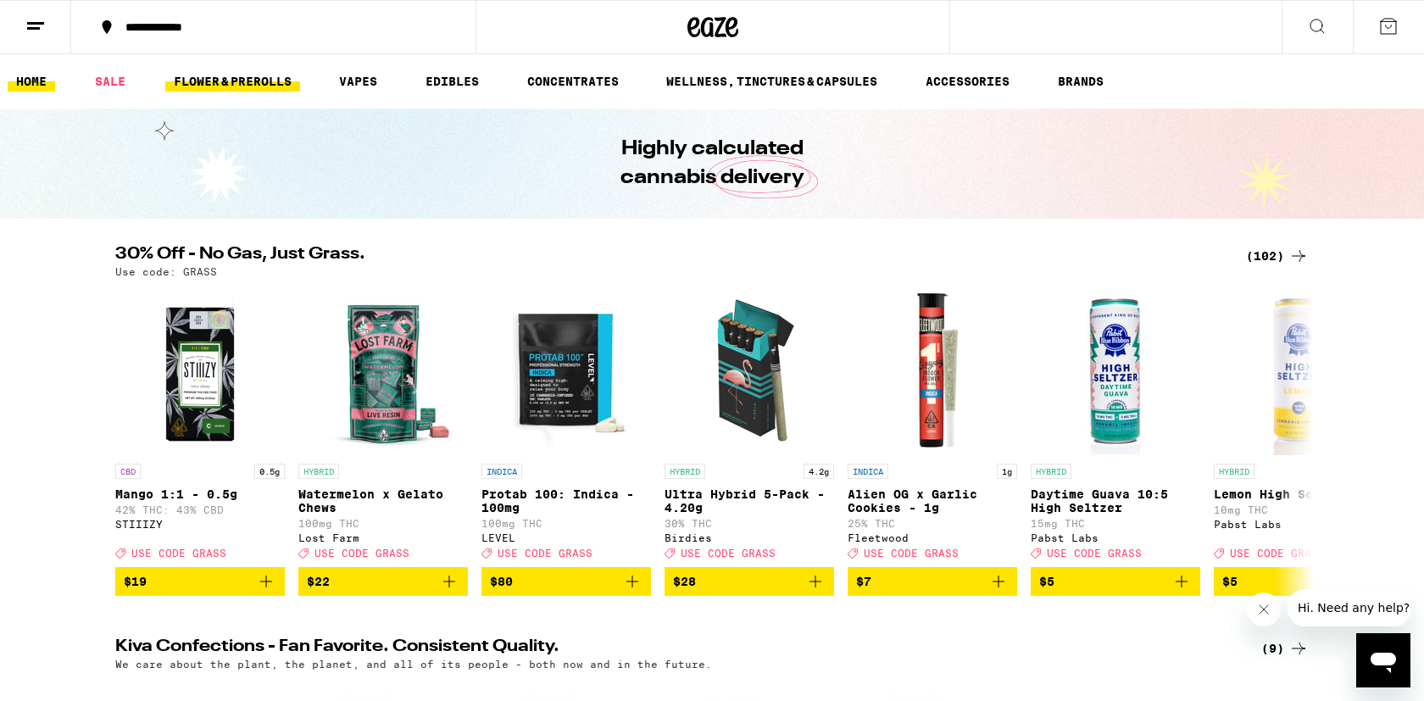
click at [237, 79] on link "FLOWER & PREROLLS" at bounding box center [232, 81] width 135 height 20
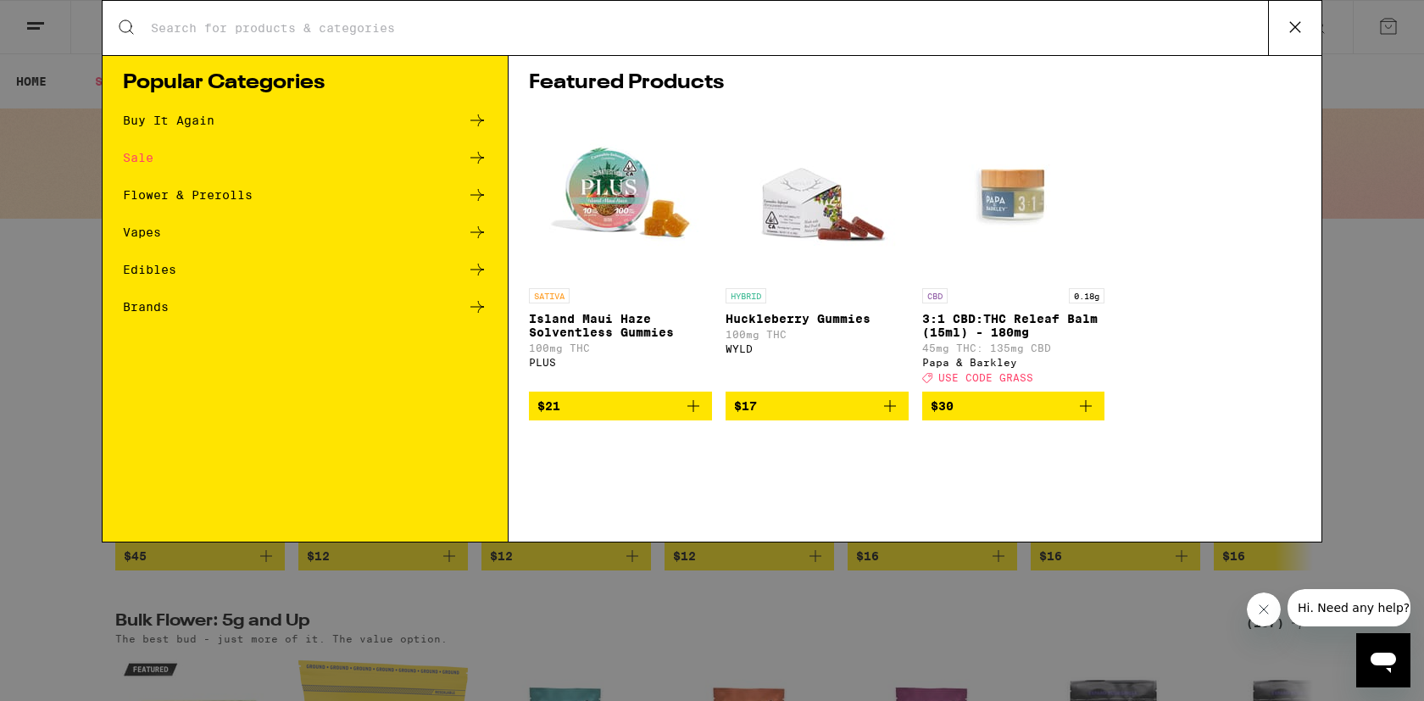
click at [177, 119] on div "Buy It Again" at bounding box center [169, 120] width 92 height 12
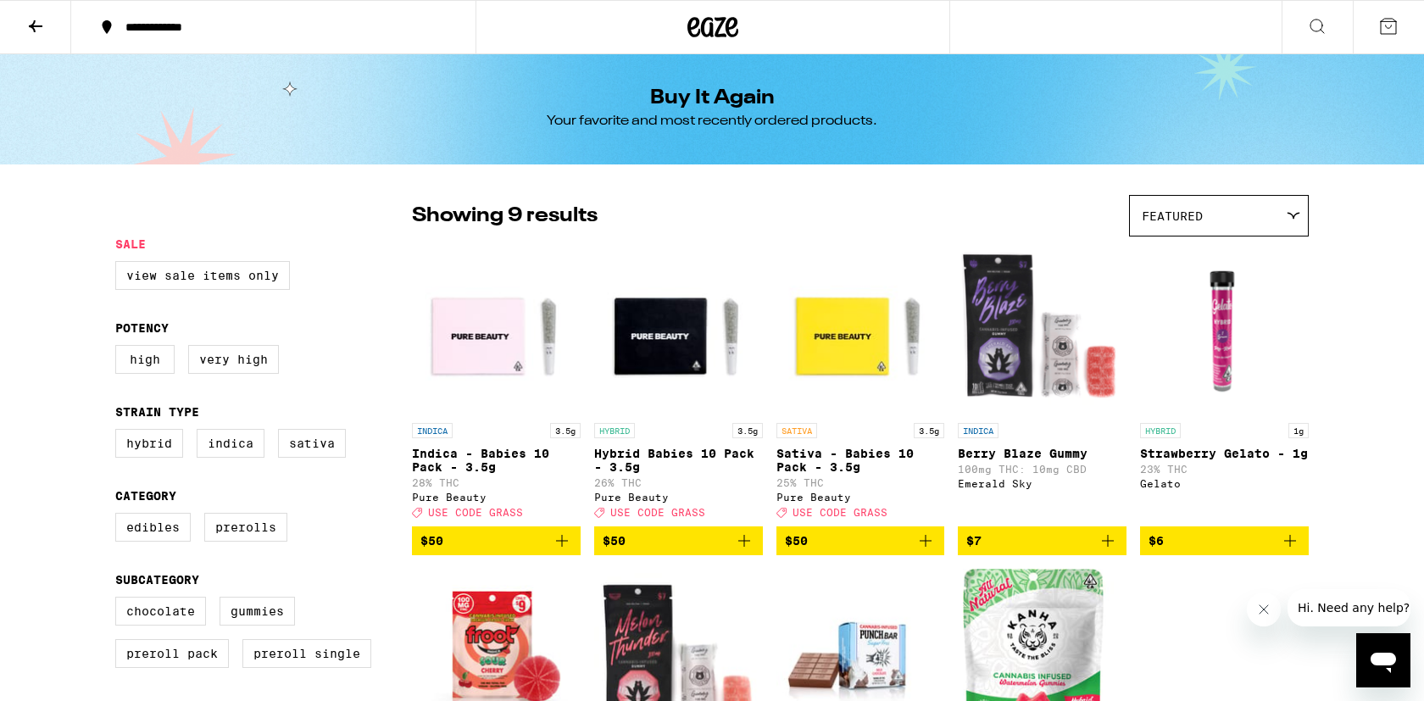
click at [560, 551] on icon "Add to bag" at bounding box center [562, 541] width 20 height 20
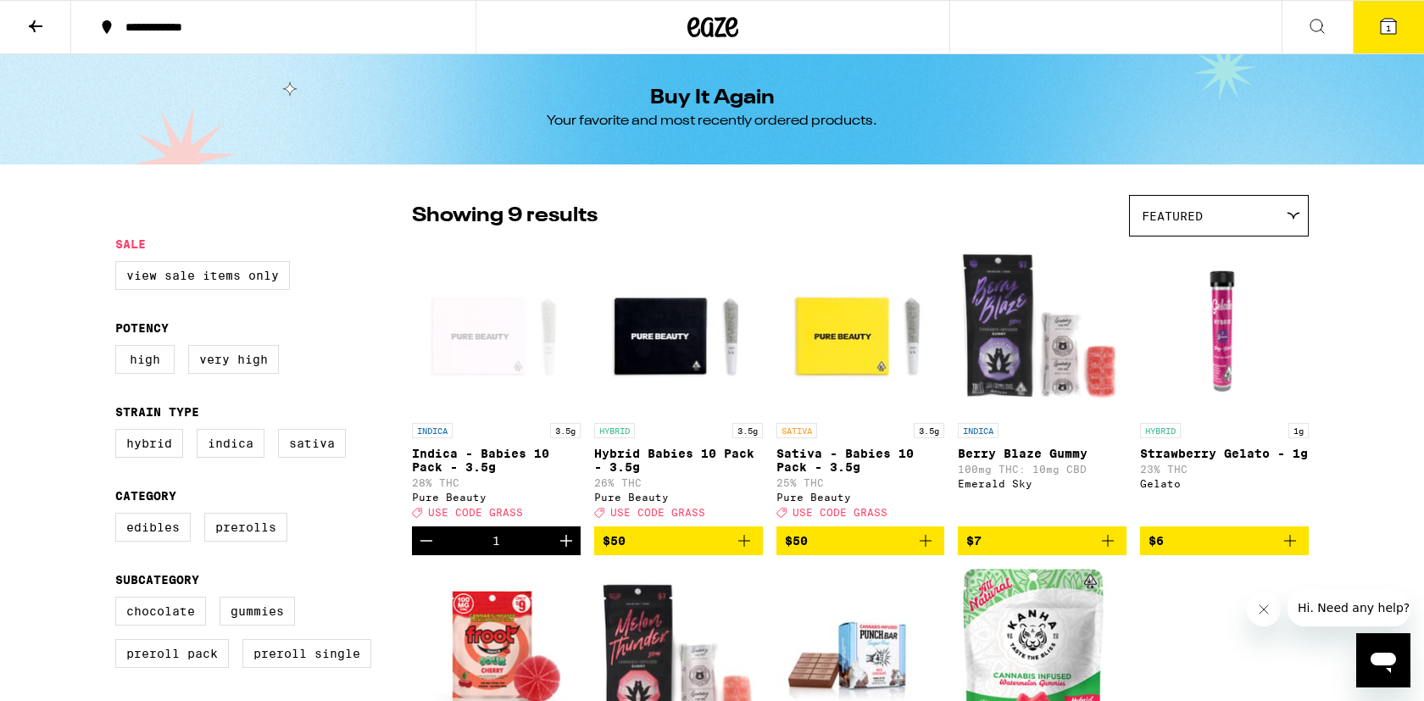
click at [749, 550] on icon "Add to bag" at bounding box center [744, 541] width 20 height 20
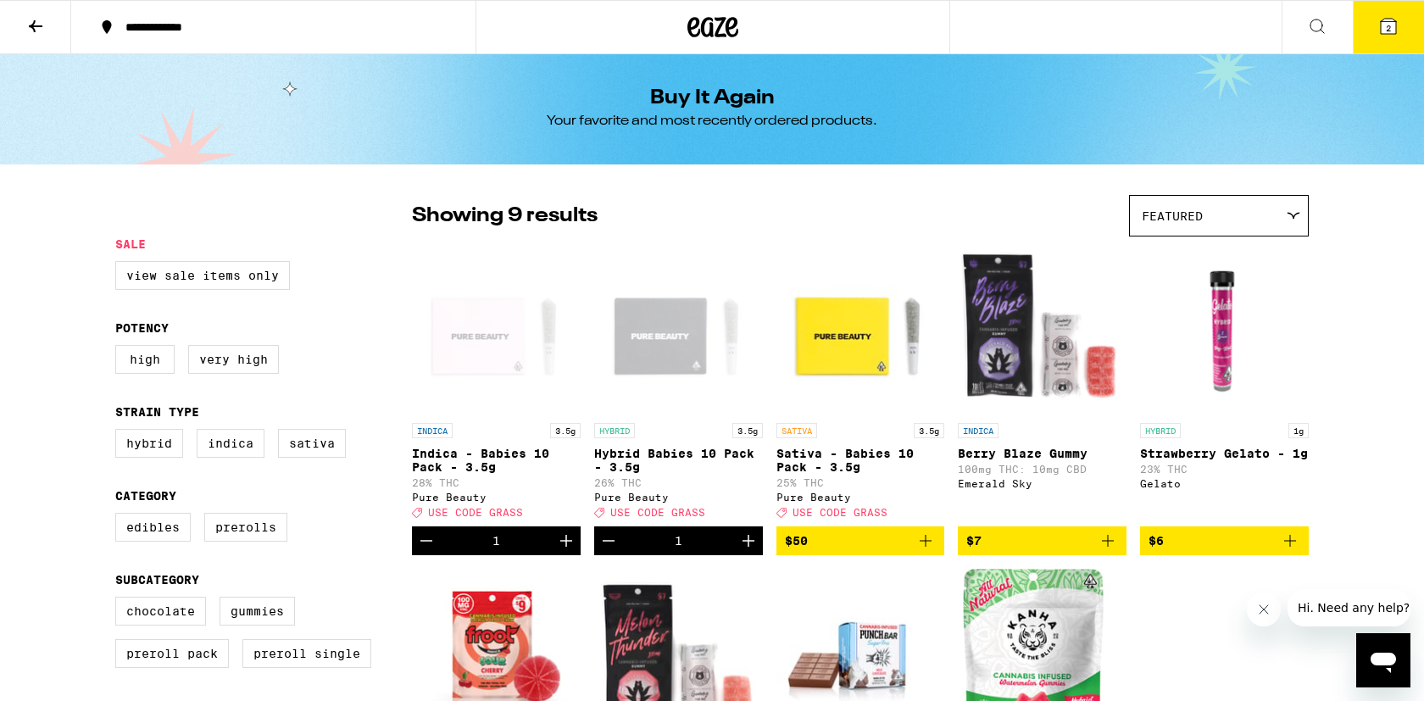
click at [1391, 28] on icon at bounding box center [1388, 26] width 15 height 15
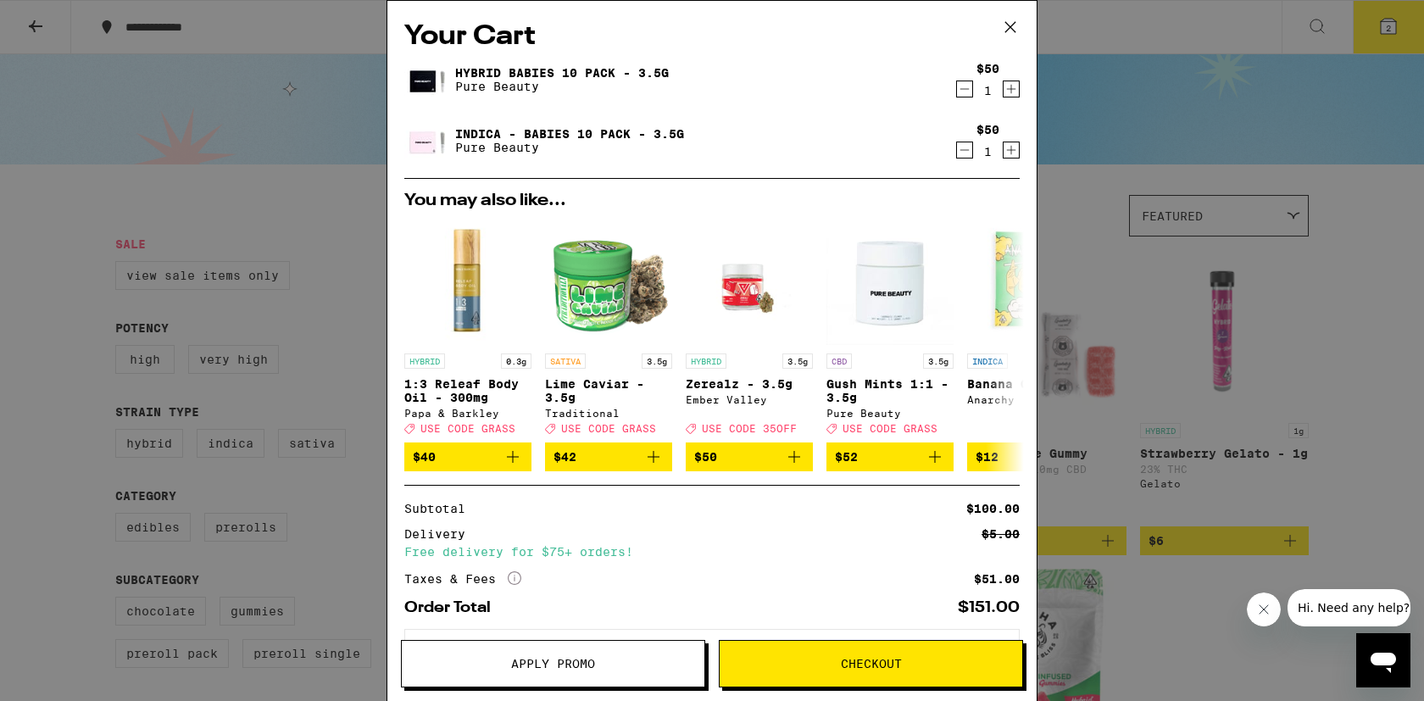
scroll to position [81, 0]
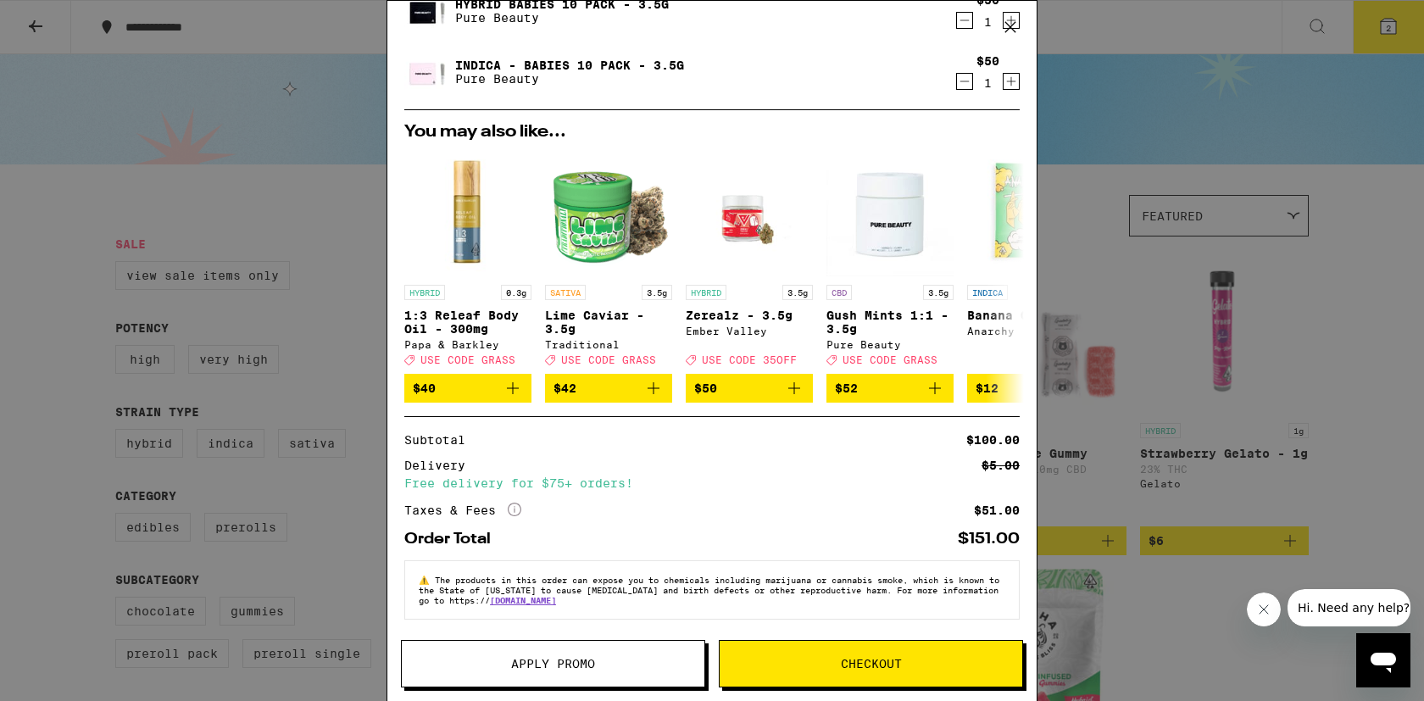
click at [822, 664] on span "Checkout" at bounding box center [871, 664] width 303 height 12
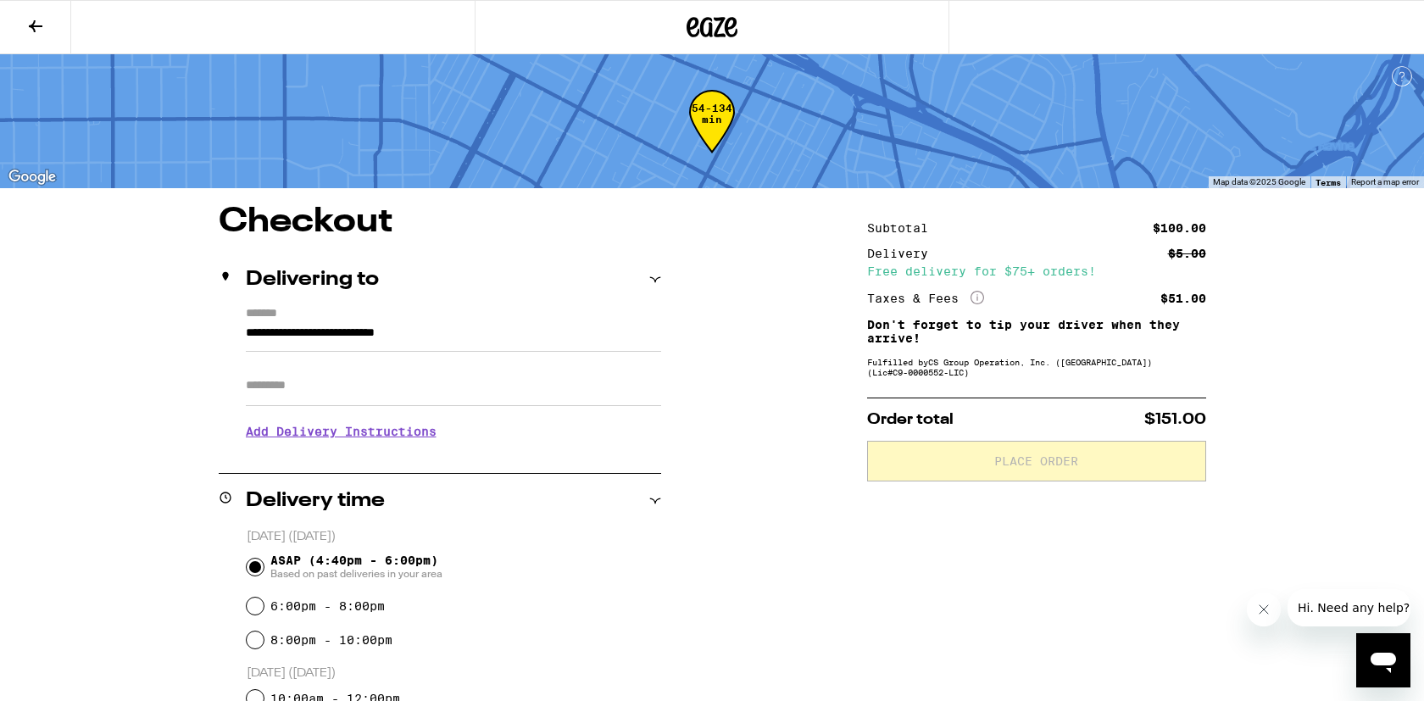
click at [466, 396] on input "Apt/Suite" at bounding box center [453, 385] width 415 height 41
type input "***"
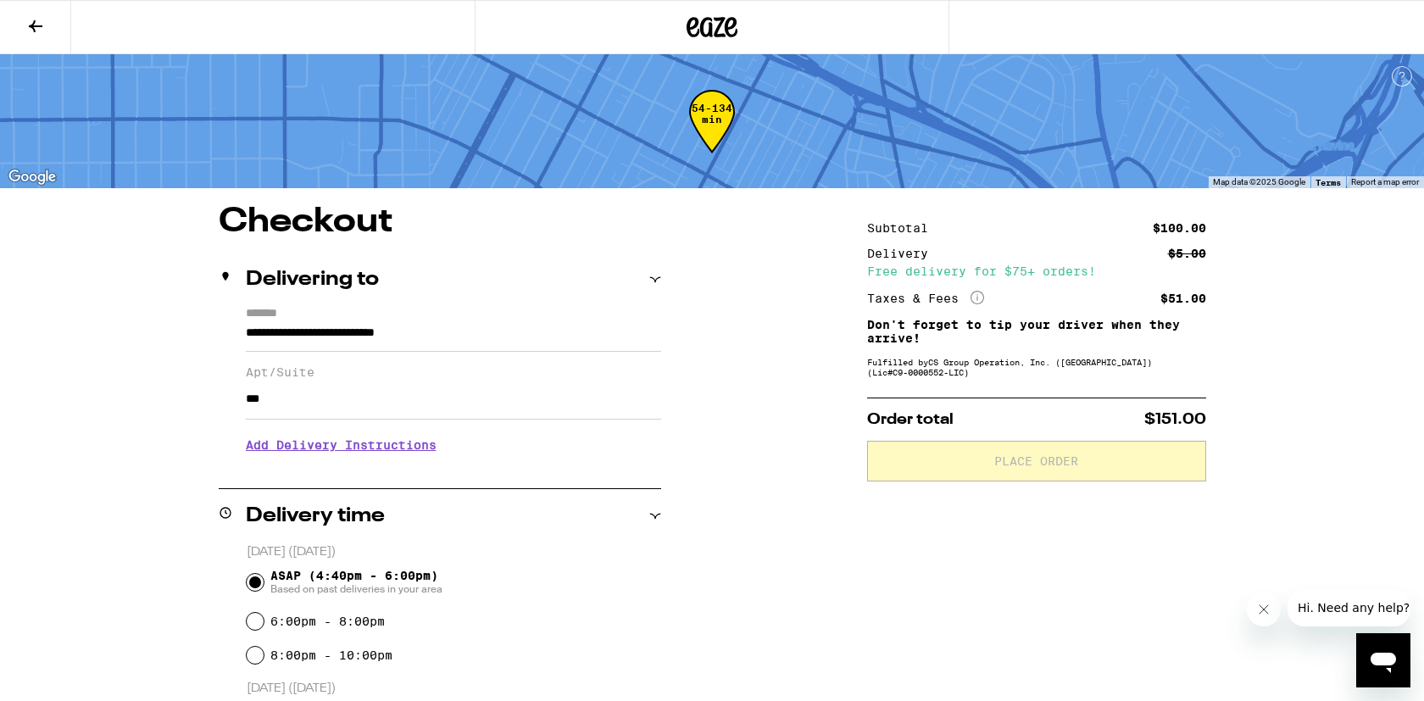
click at [345, 454] on h3 "Add Delivery Instructions" at bounding box center [453, 445] width 415 height 39
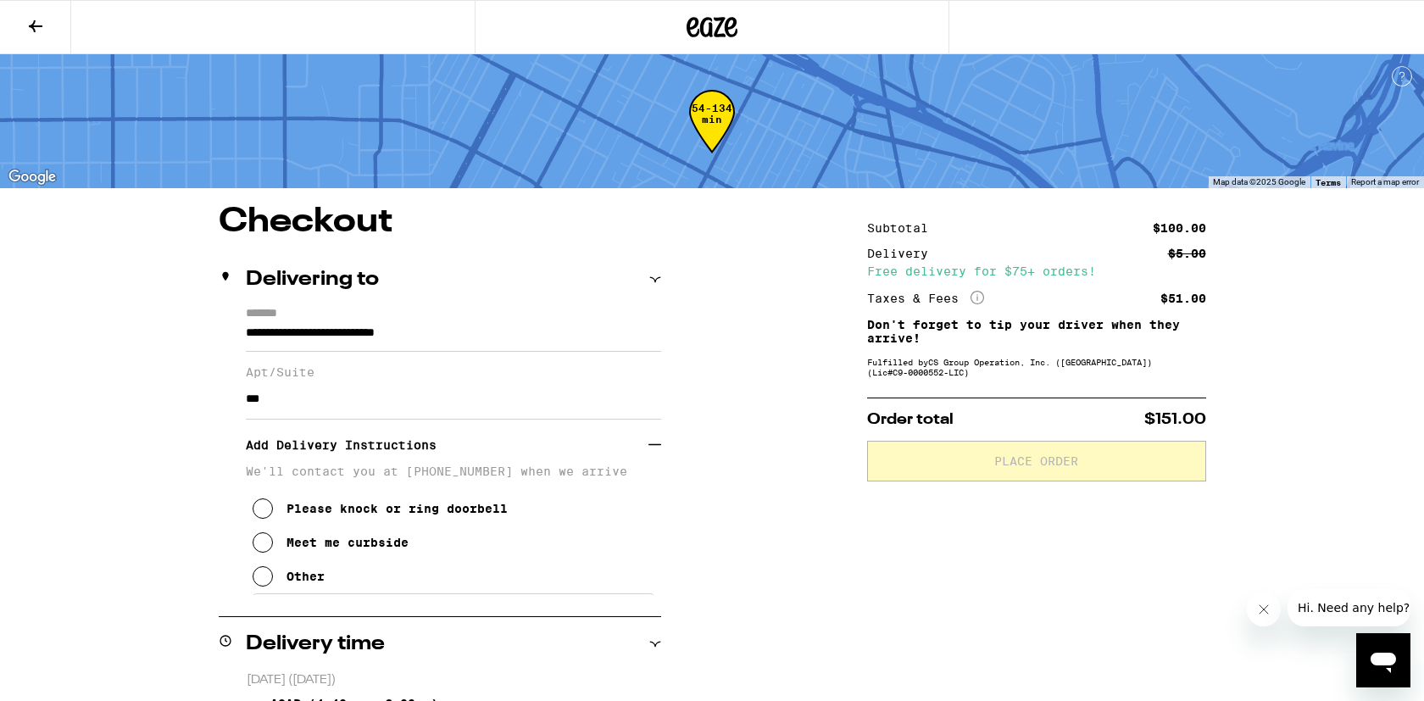
click at [260, 587] on icon at bounding box center [263, 576] width 20 height 20
click at [359, 622] on textarea "Enter any other delivery instructions you want driver to know" at bounding box center [454, 634] width 404 height 80
click at [31, 26] on icon at bounding box center [36, 26] width 14 height 12
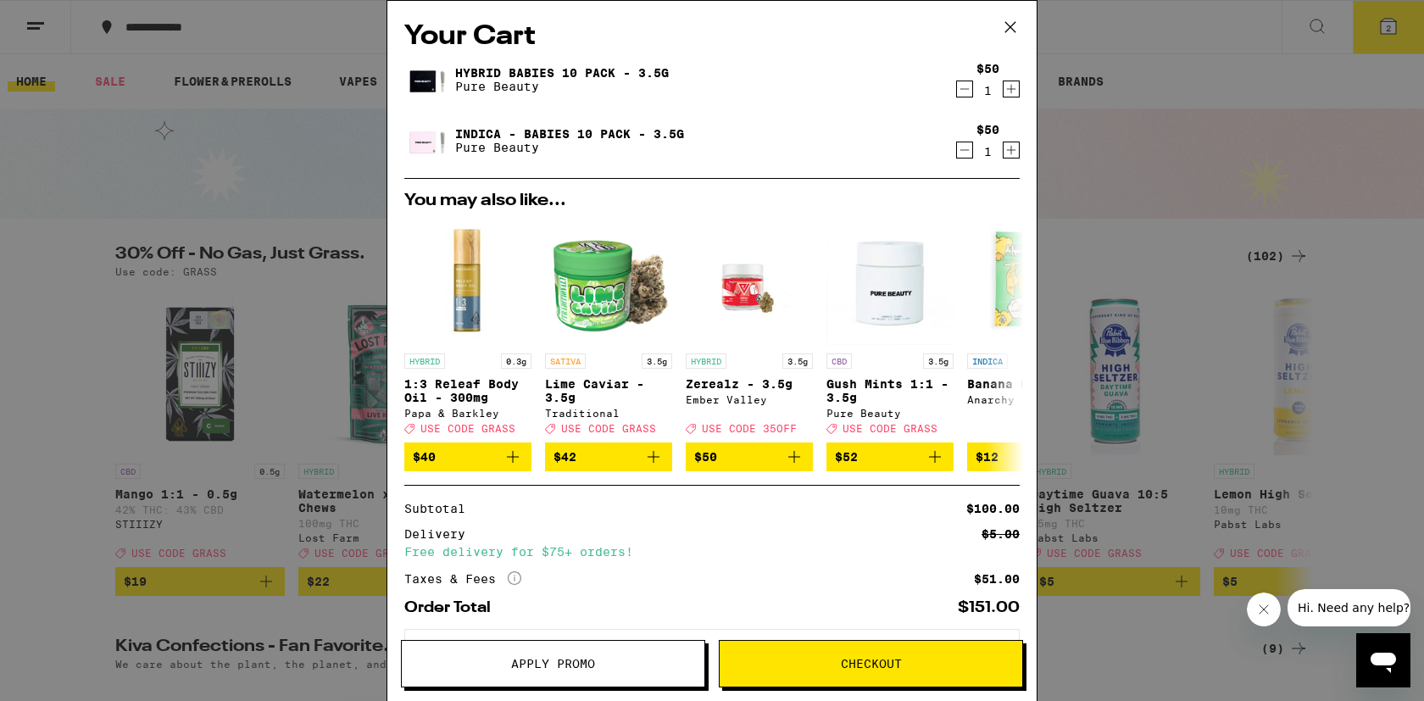
click at [581, 659] on span "Apply Promo" at bounding box center [553, 664] width 84 height 12
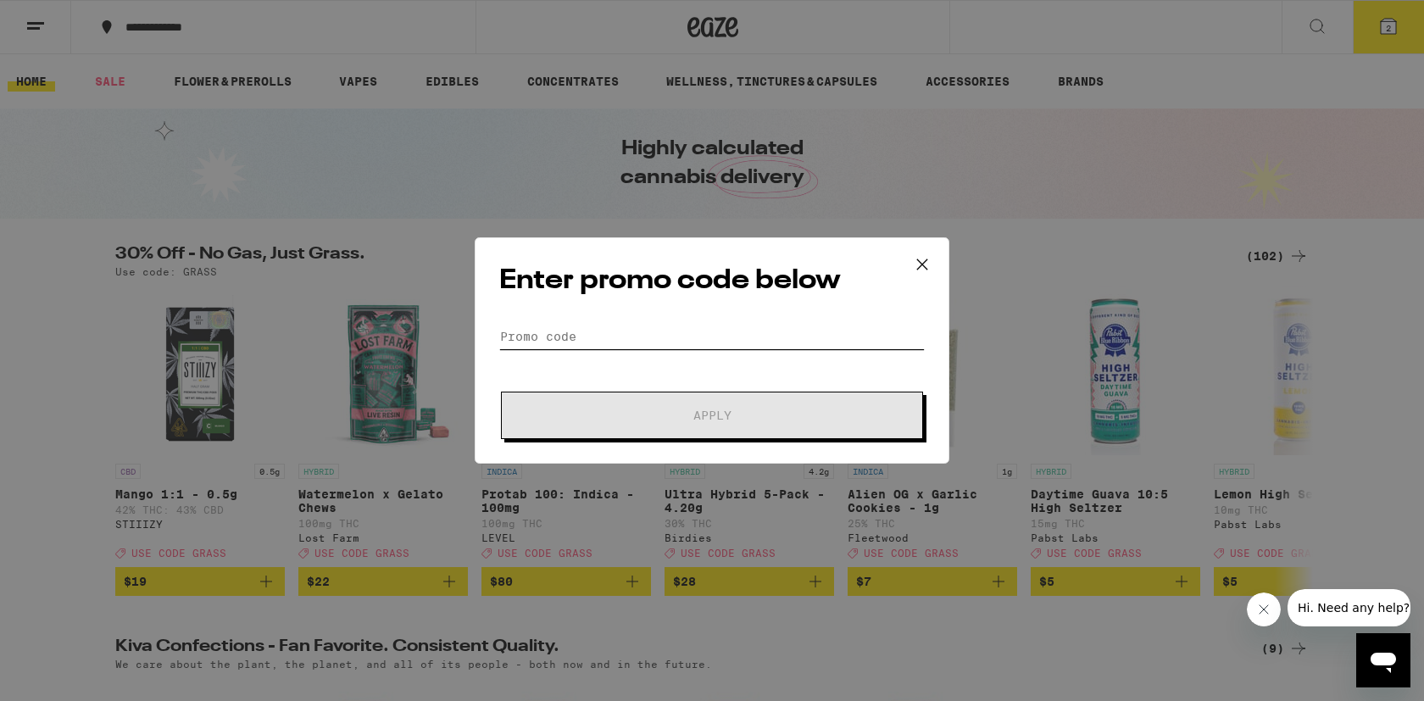
click at [595, 333] on input "Promo Code" at bounding box center [712, 336] width 426 height 25
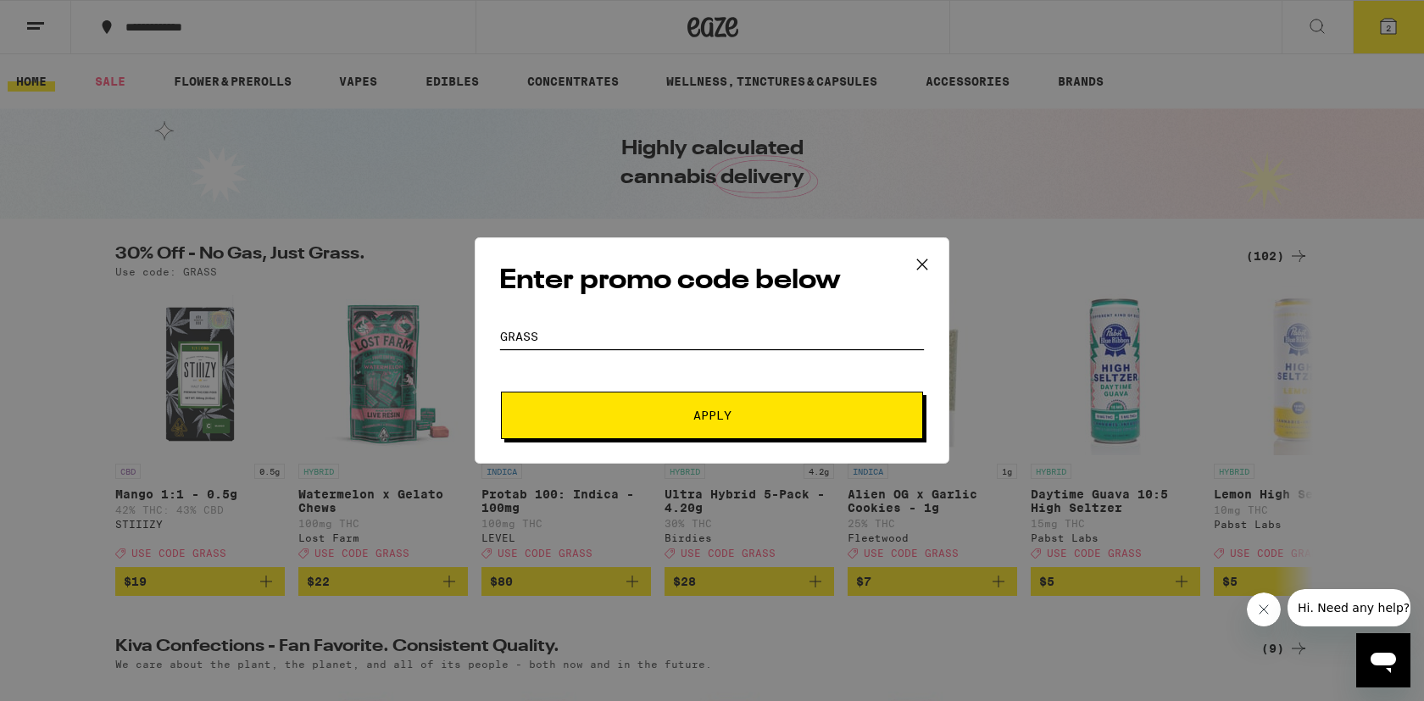
type input "grass"
click at [731, 410] on span "Apply" at bounding box center [713, 416] width 38 height 12
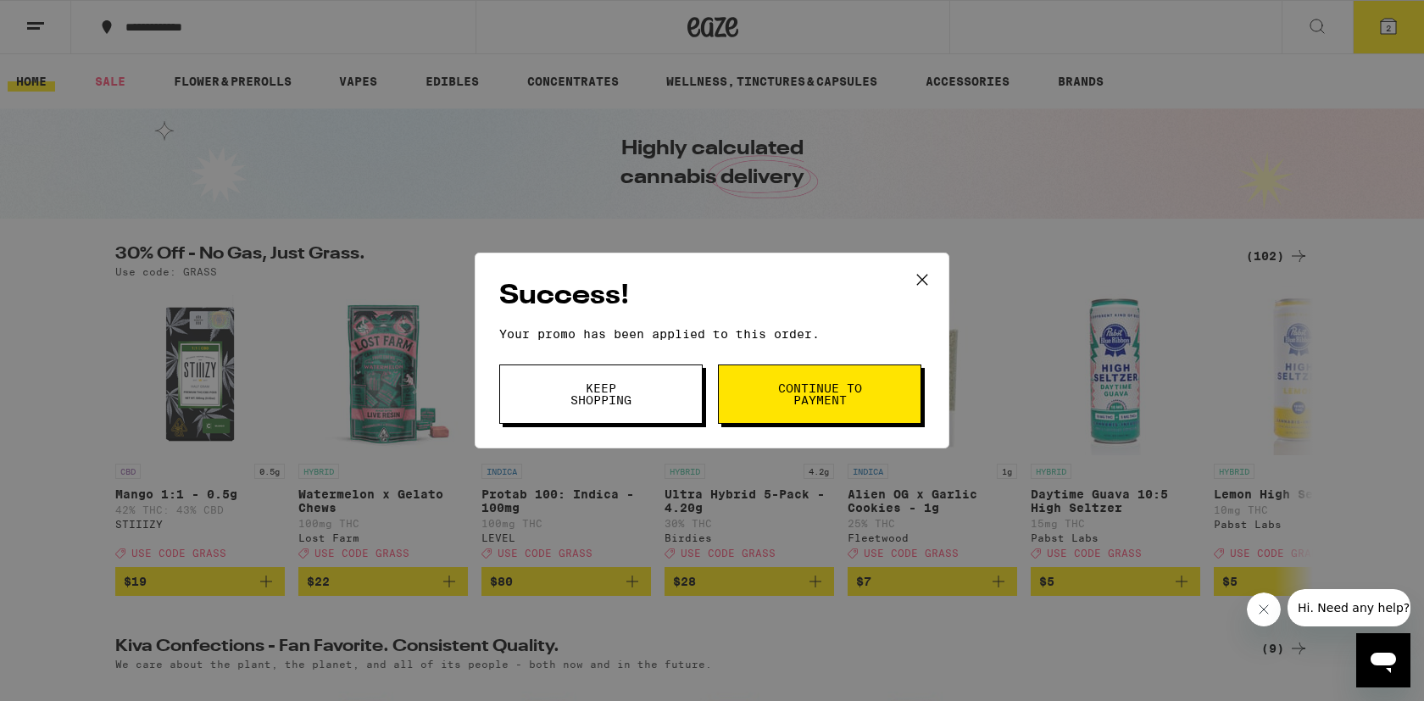
click at [832, 404] on span "Continue to payment" at bounding box center [820, 394] width 86 height 24
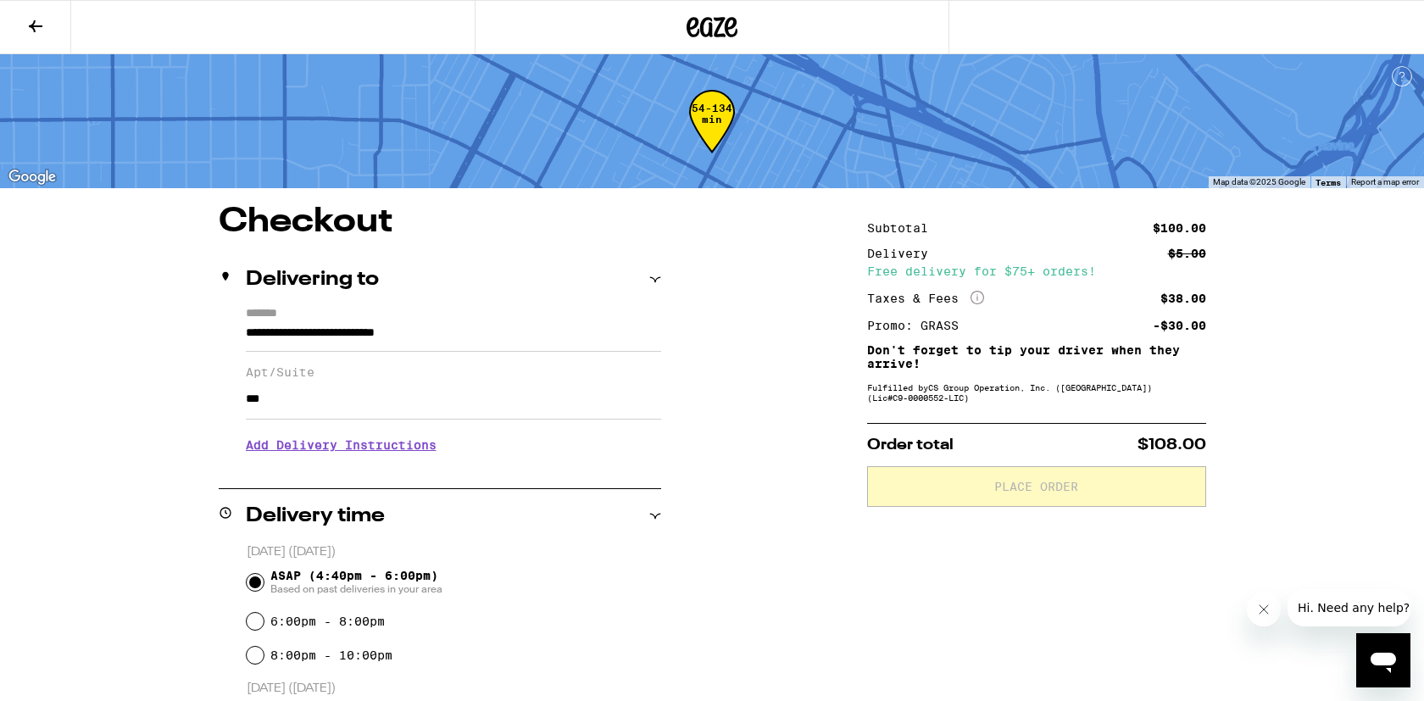
click at [380, 456] on h3 "Add Delivery Instructions" at bounding box center [453, 445] width 415 height 39
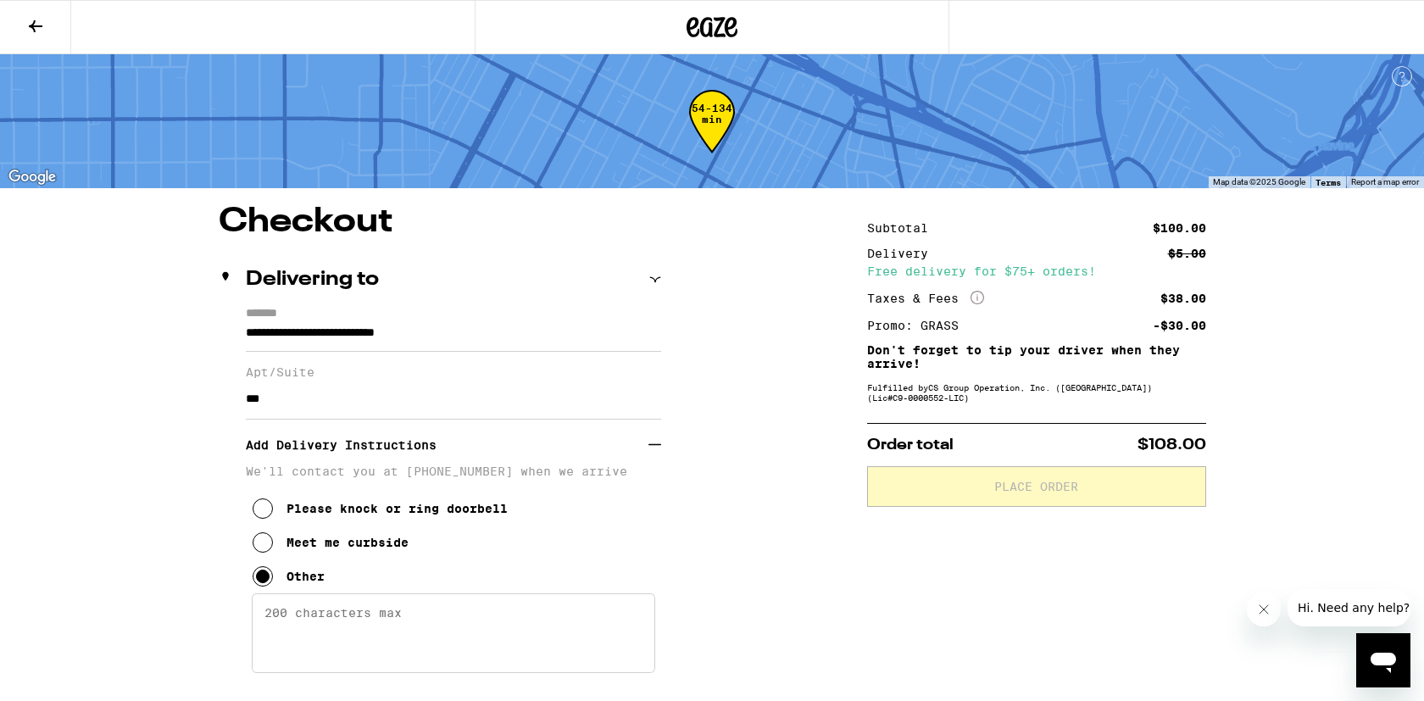
click at [474, 631] on textarea "Enter any other delivery instructions you want driver to know" at bounding box center [454, 634] width 404 height 80
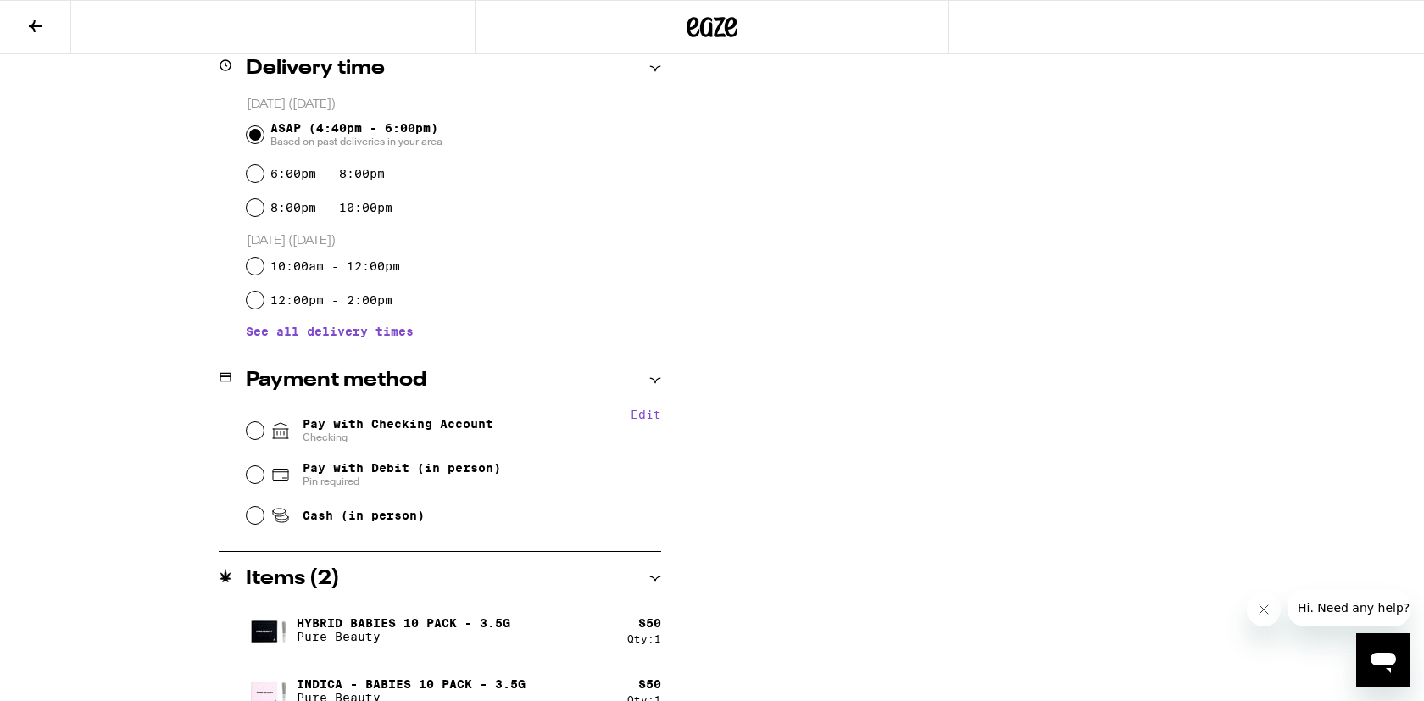
scroll to position [702, 0]
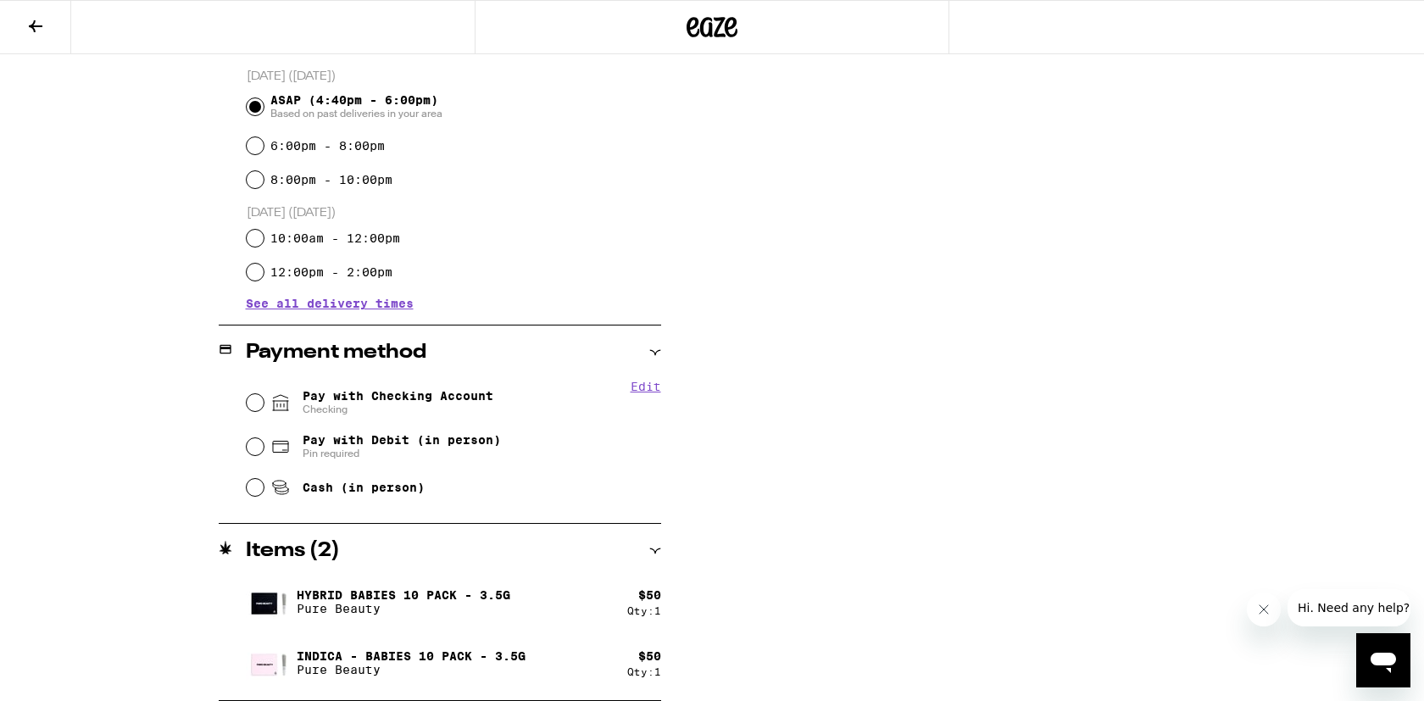
type textarea "DIAL 7964 TO ENTER BUILDING, APT 208. THANKS!"
click at [255, 404] on input "Pay with Checking Account Checking" at bounding box center [255, 402] width 17 height 17
radio input "true"
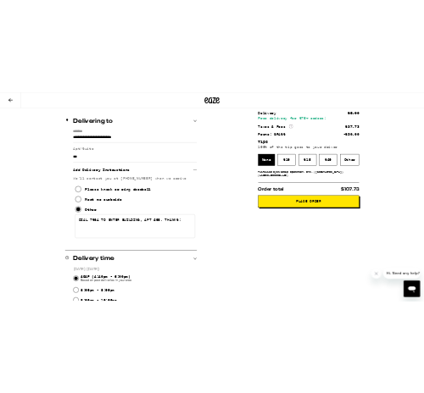
scroll to position [0, 0]
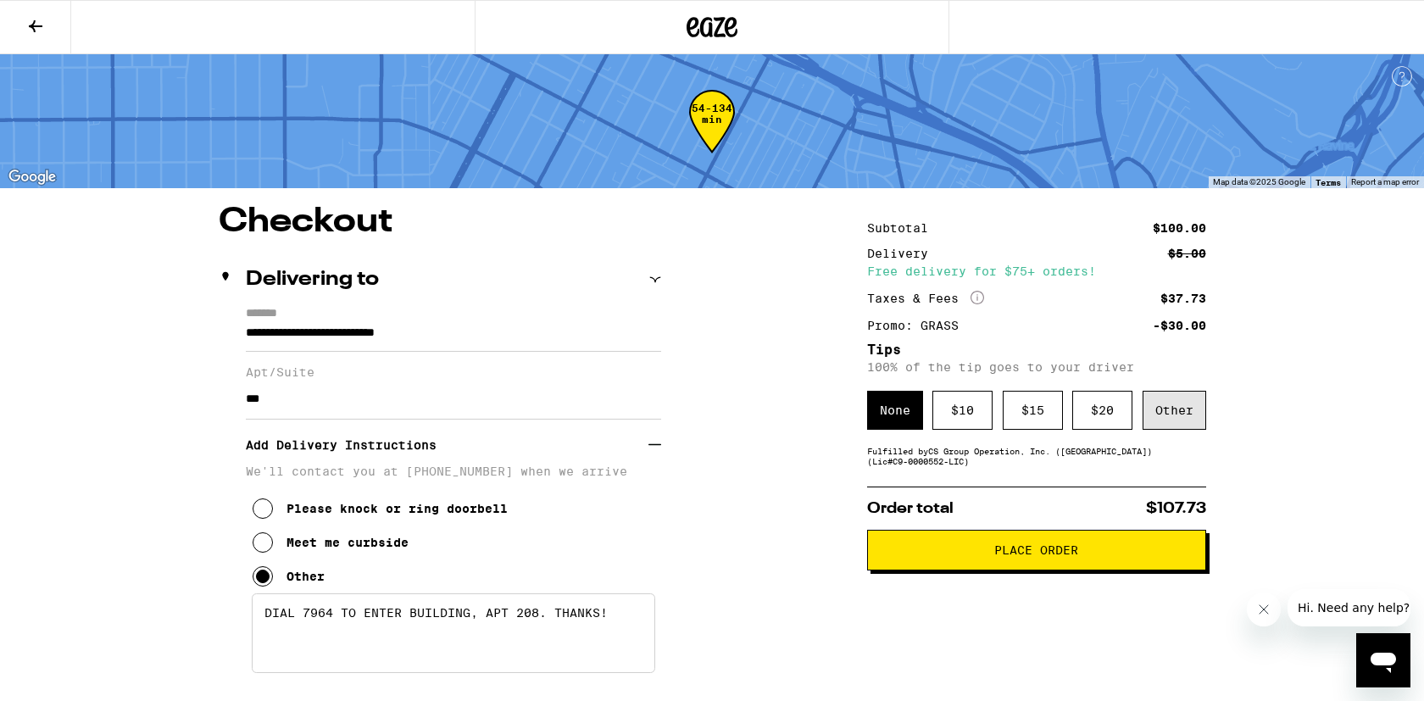
click at [1188, 419] on div "Other" at bounding box center [1175, 410] width 64 height 39
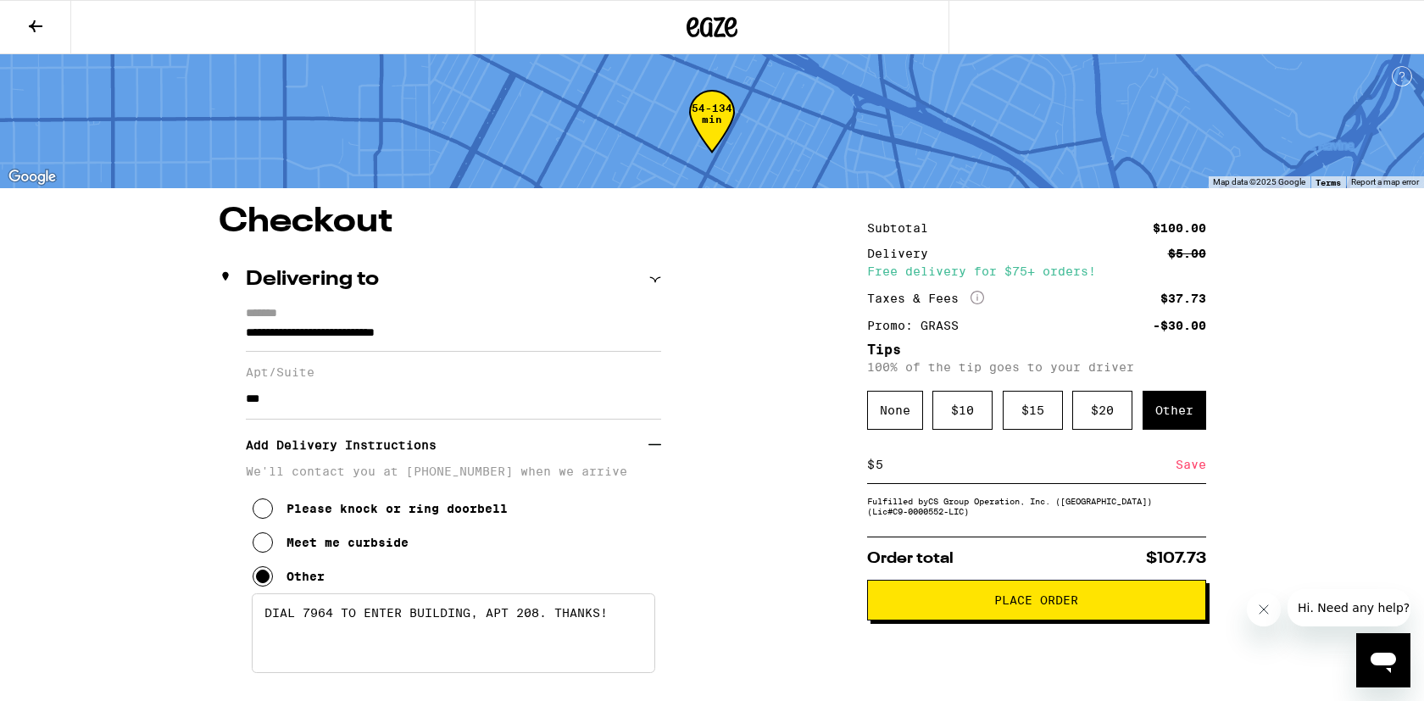
type input "5"
click at [1188, 470] on div "Save" at bounding box center [1191, 464] width 31 height 37
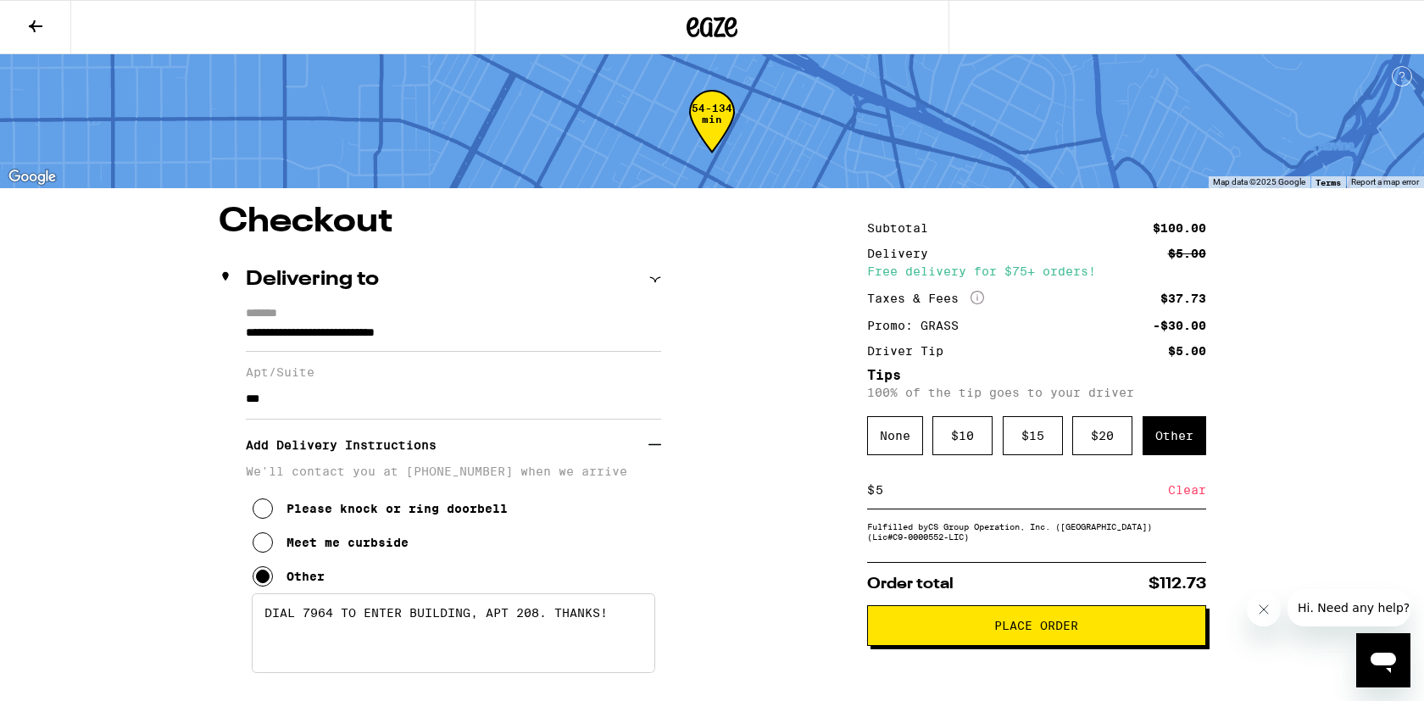
click at [1032, 632] on span "Place Order" at bounding box center [1037, 626] width 84 height 12
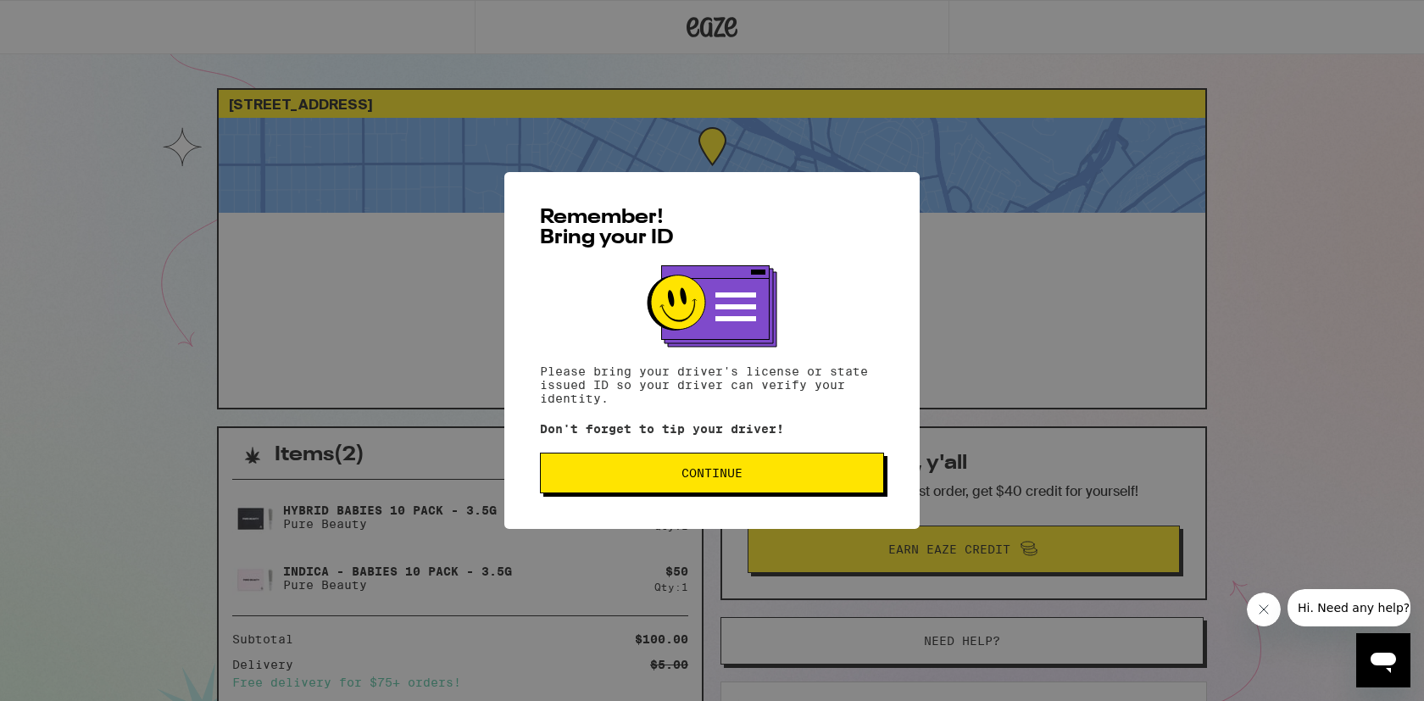
click at [749, 486] on button "Continue" at bounding box center [712, 473] width 344 height 41
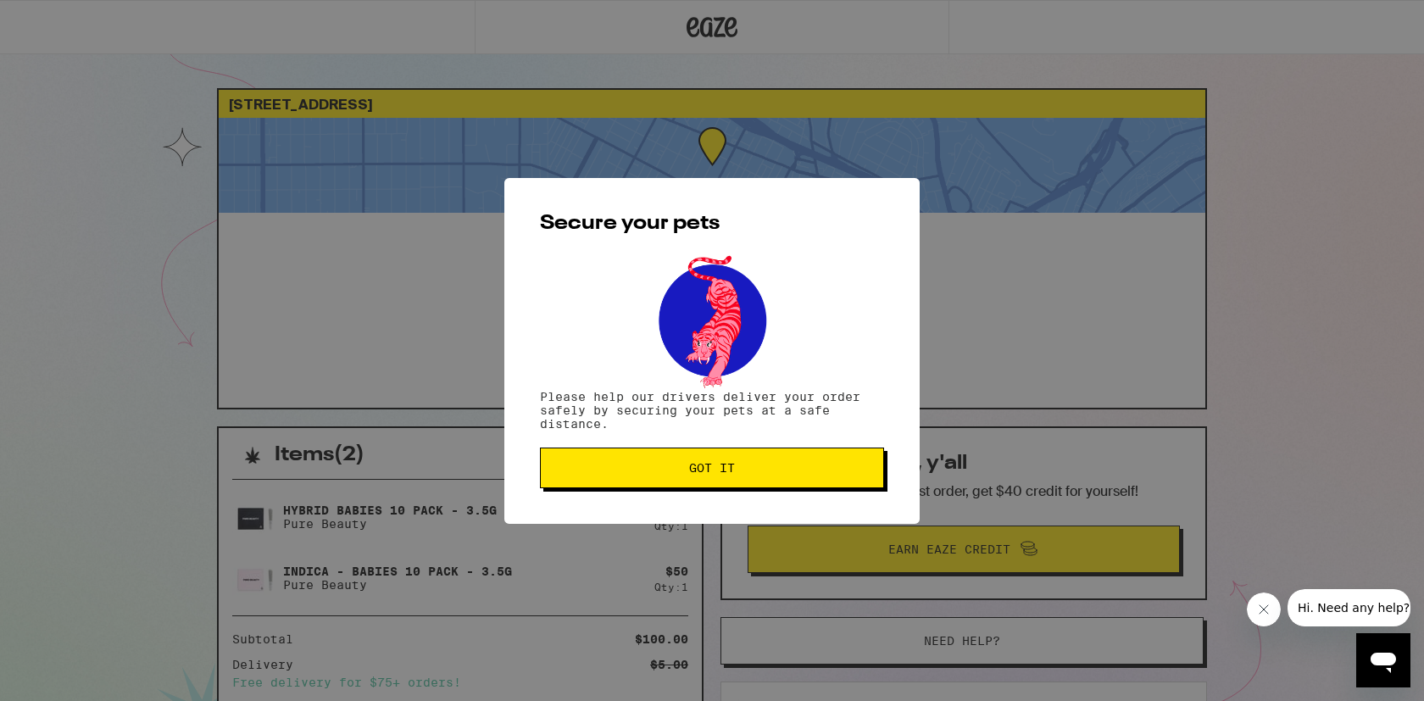
click at [747, 474] on span "Got it" at bounding box center [712, 468] width 315 height 12
